Goal: Task Accomplishment & Management: Manage account settings

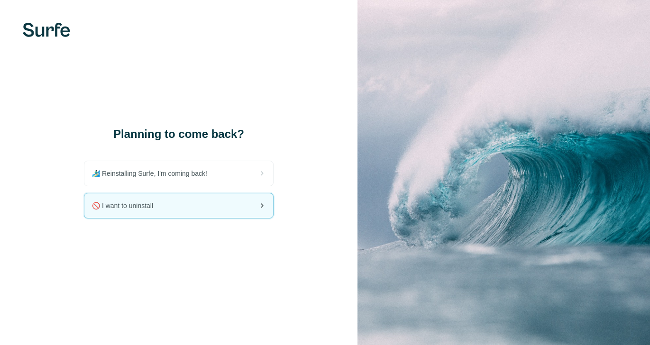
click at [221, 198] on div "🚫 I want to uninstall" at bounding box center [178, 205] width 189 height 25
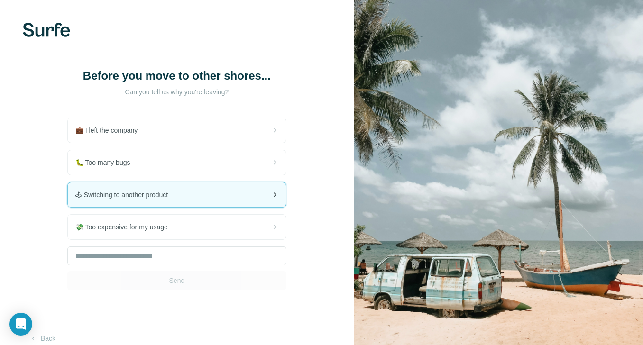
click at [201, 191] on div "🕹 Switching to another product" at bounding box center [177, 195] width 218 height 25
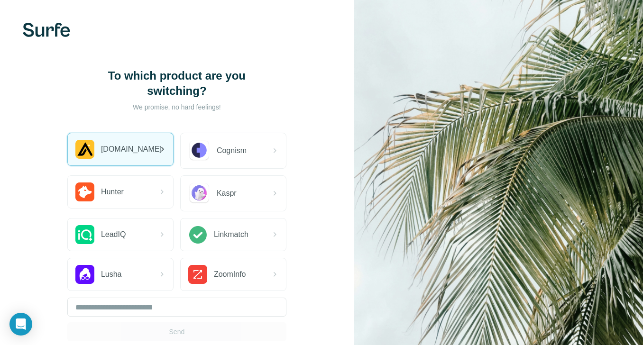
click at [147, 161] on div "[DOMAIN_NAME]" at bounding box center [120, 149] width 105 height 32
